Goal: Transaction & Acquisition: Book appointment/travel/reservation

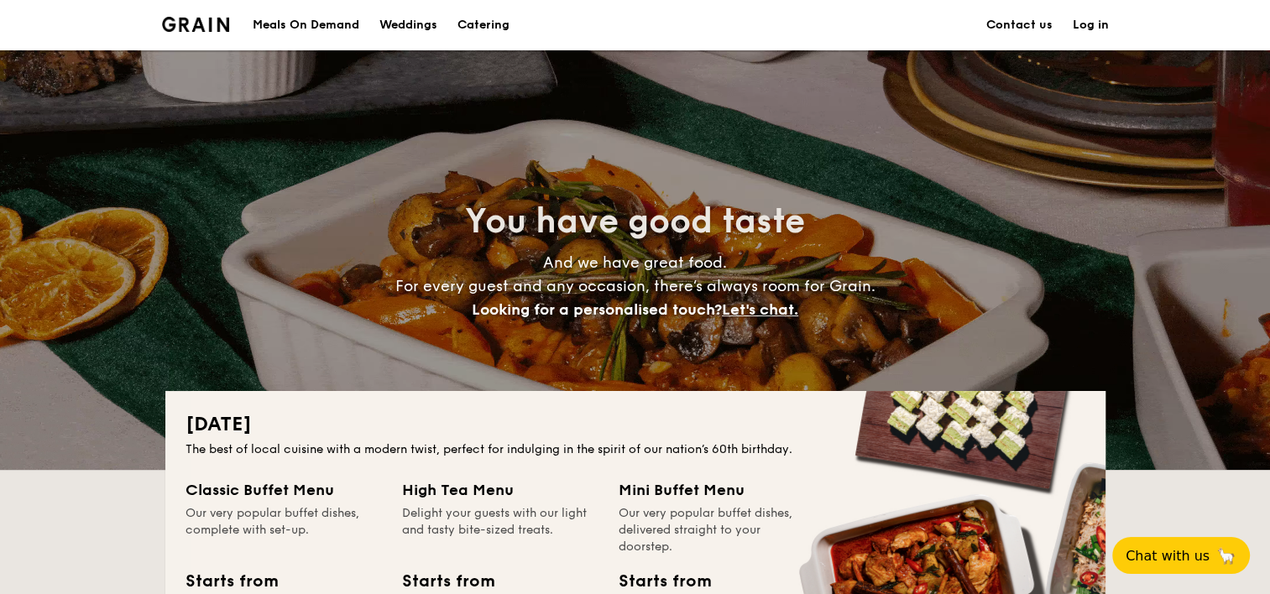
click at [487, 24] on h1 "Catering" at bounding box center [483, 25] width 52 height 50
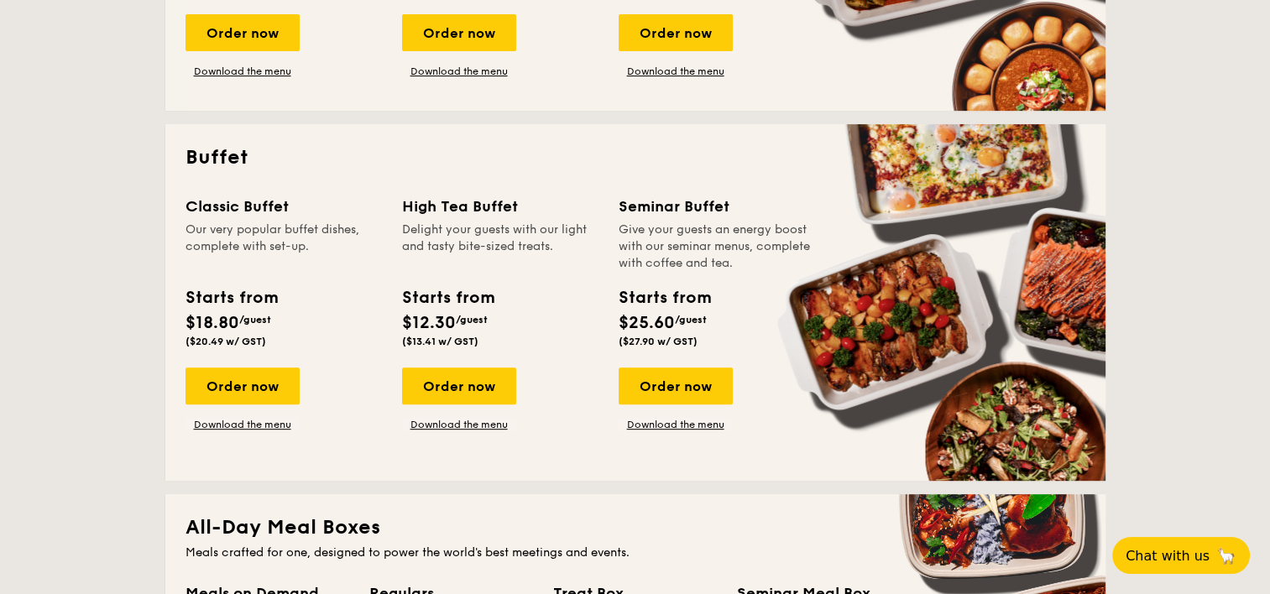
scroll to position [672, 0]
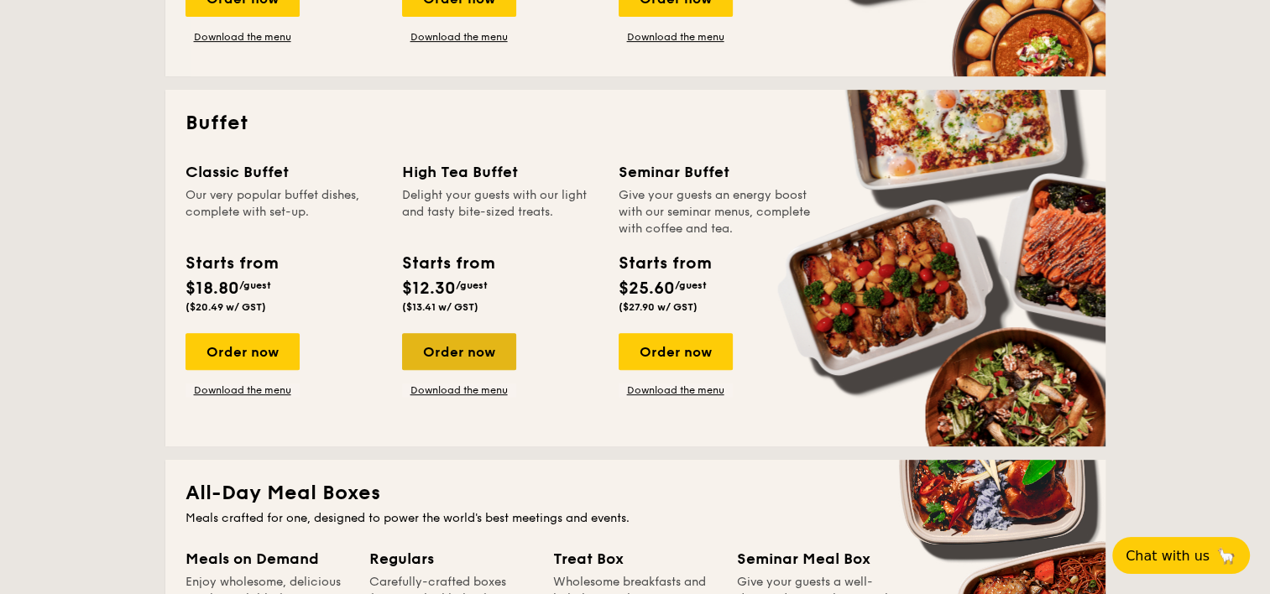
click at [463, 359] on div "Order now" at bounding box center [459, 351] width 114 height 37
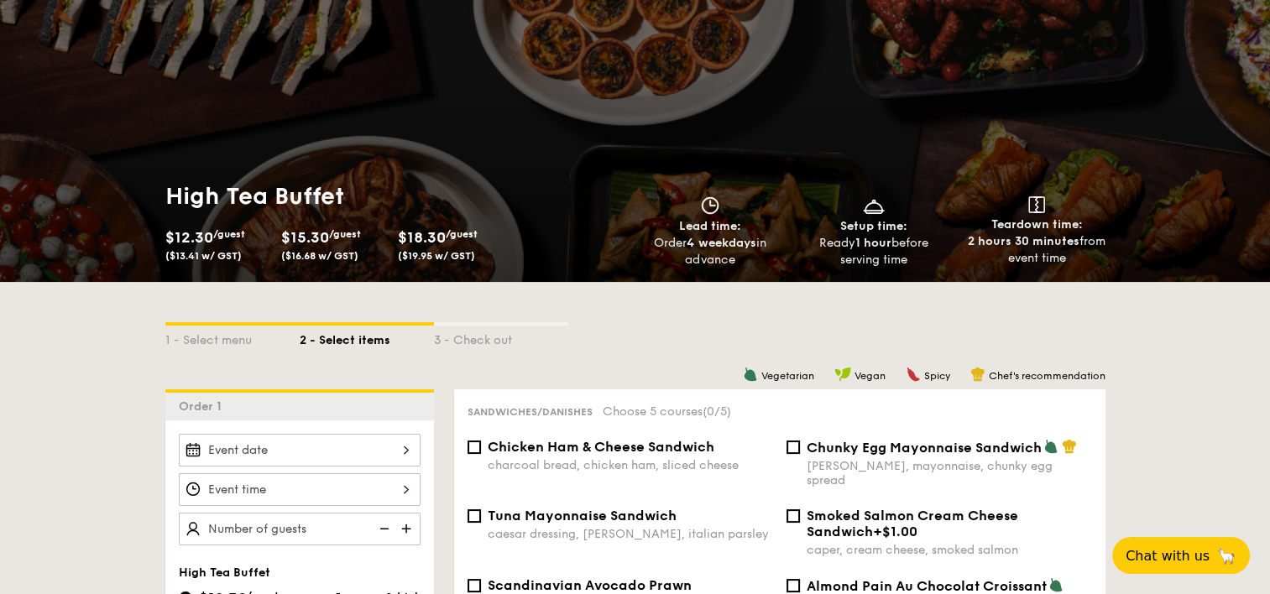
scroll to position [336, 0]
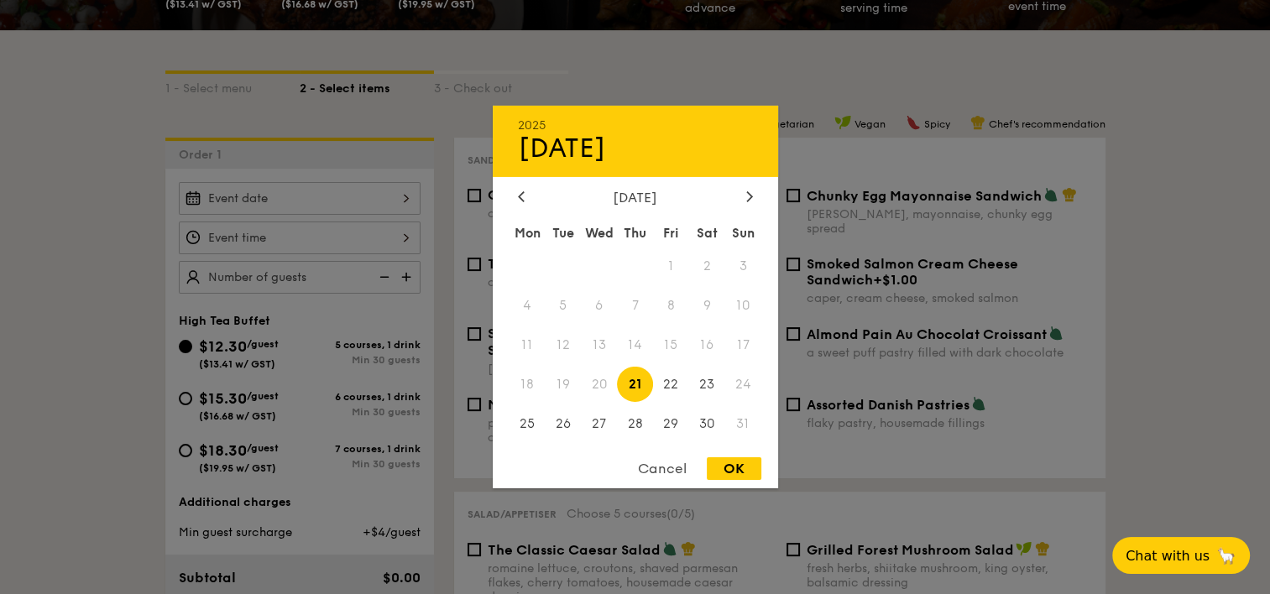
click at [275, 204] on div "2025 Aug [DATE] Tue Wed Thu Fri Sat Sun 1 2 3 4 5 6 7 8 9 10 11 12 13 14 15 16 …" at bounding box center [300, 198] width 242 height 33
click at [750, 194] on icon at bounding box center [749, 196] width 7 height 11
click at [748, 193] on icon at bounding box center [749, 196] width 7 height 11
click at [745, 382] on span "23" at bounding box center [743, 384] width 36 height 36
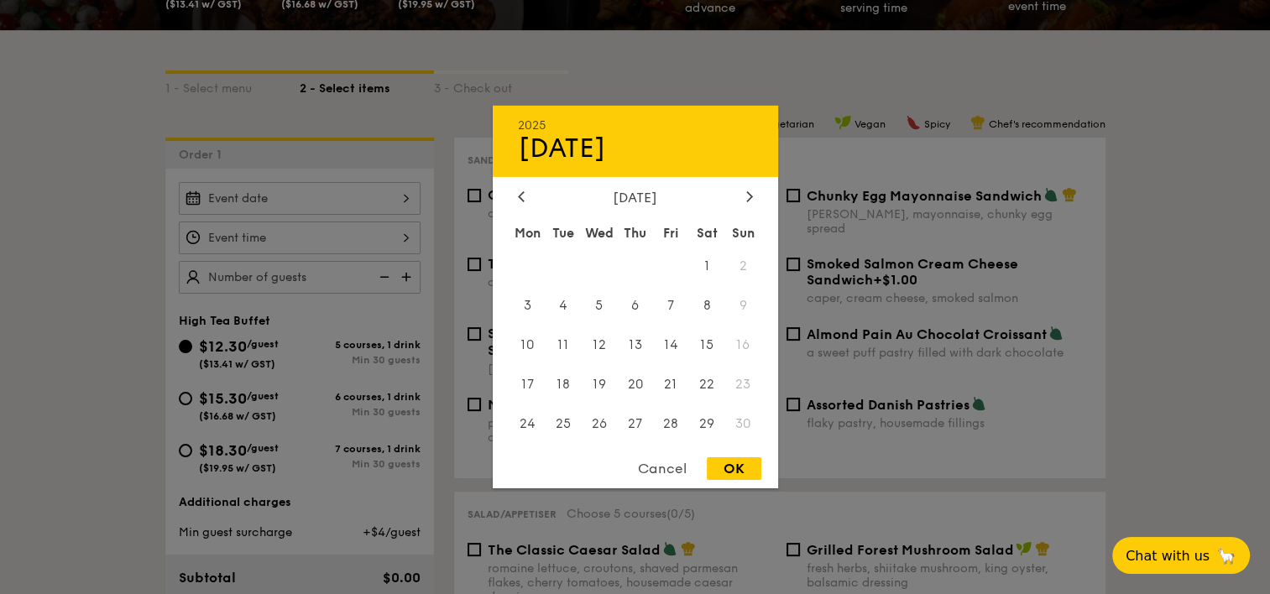
click at [123, 358] on div at bounding box center [635, 297] width 1270 height 594
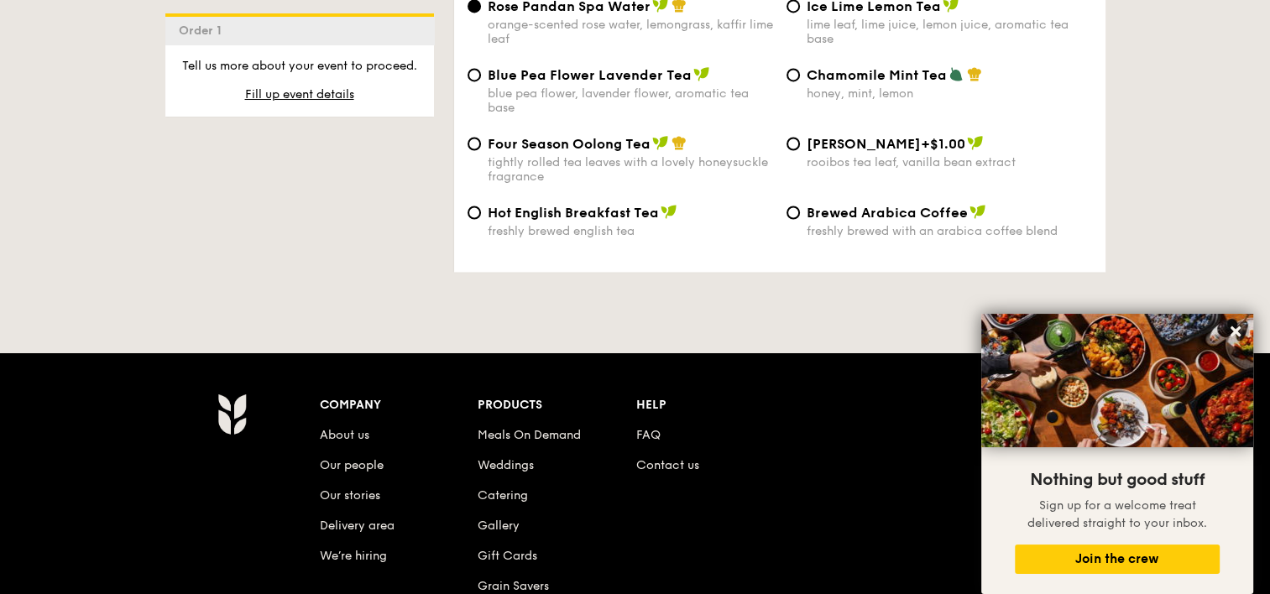
scroll to position [3084, 0]
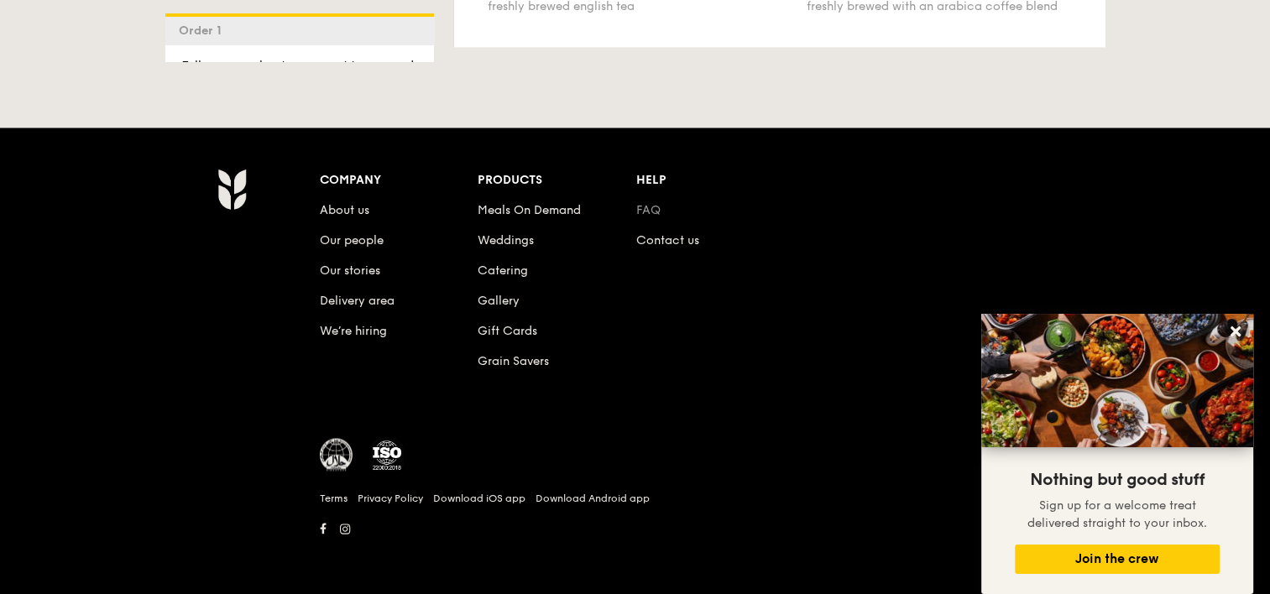
click at [648, 205] on link "FAQ" at bounding box center [648, 209] width 24 height 14
